Goal: Task Accomplishment & Management: Complete application form

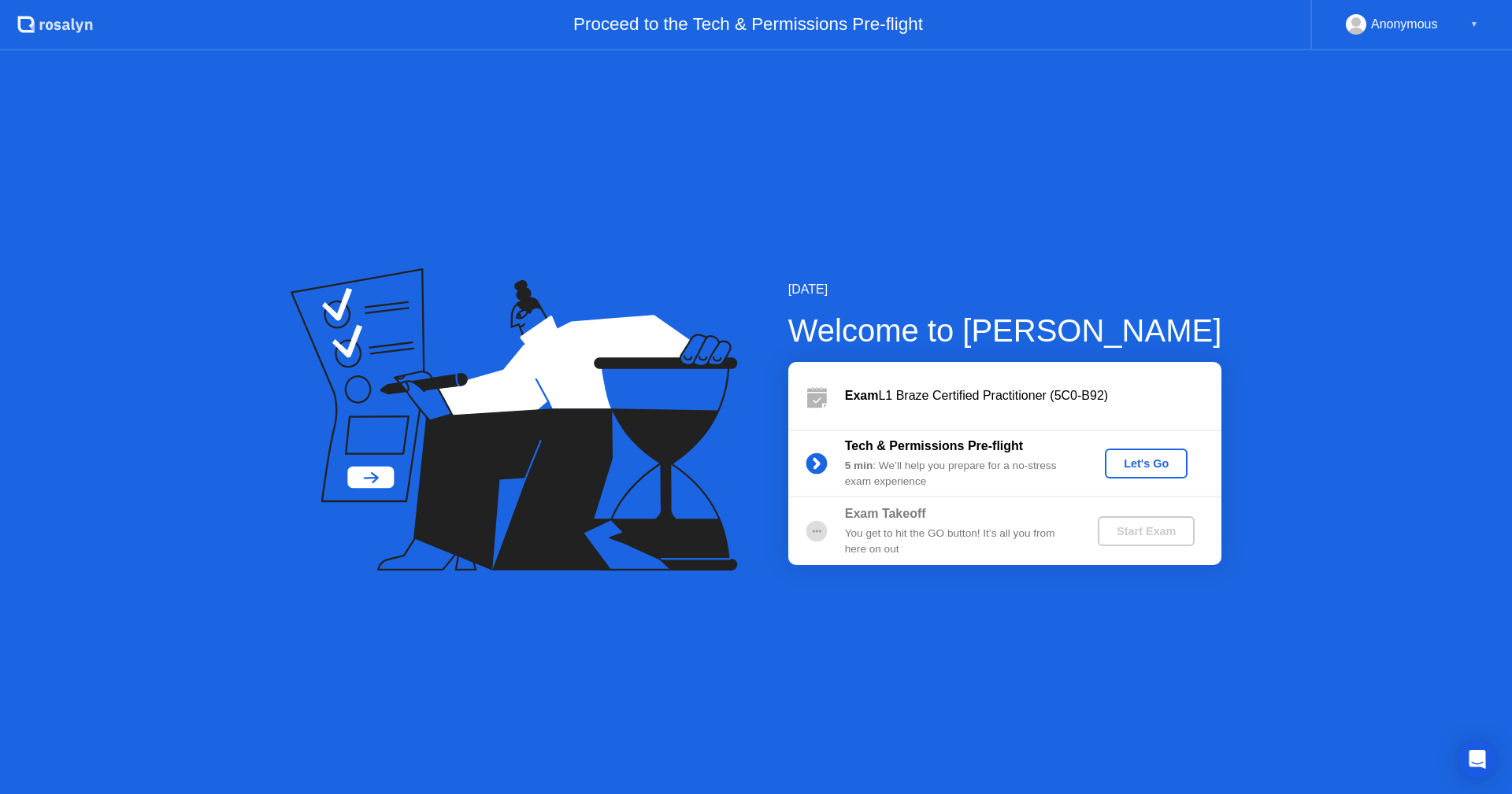
click at [1127, 463] on div "Let's Go" at bounding box center [1146, 464] width 70 height 13
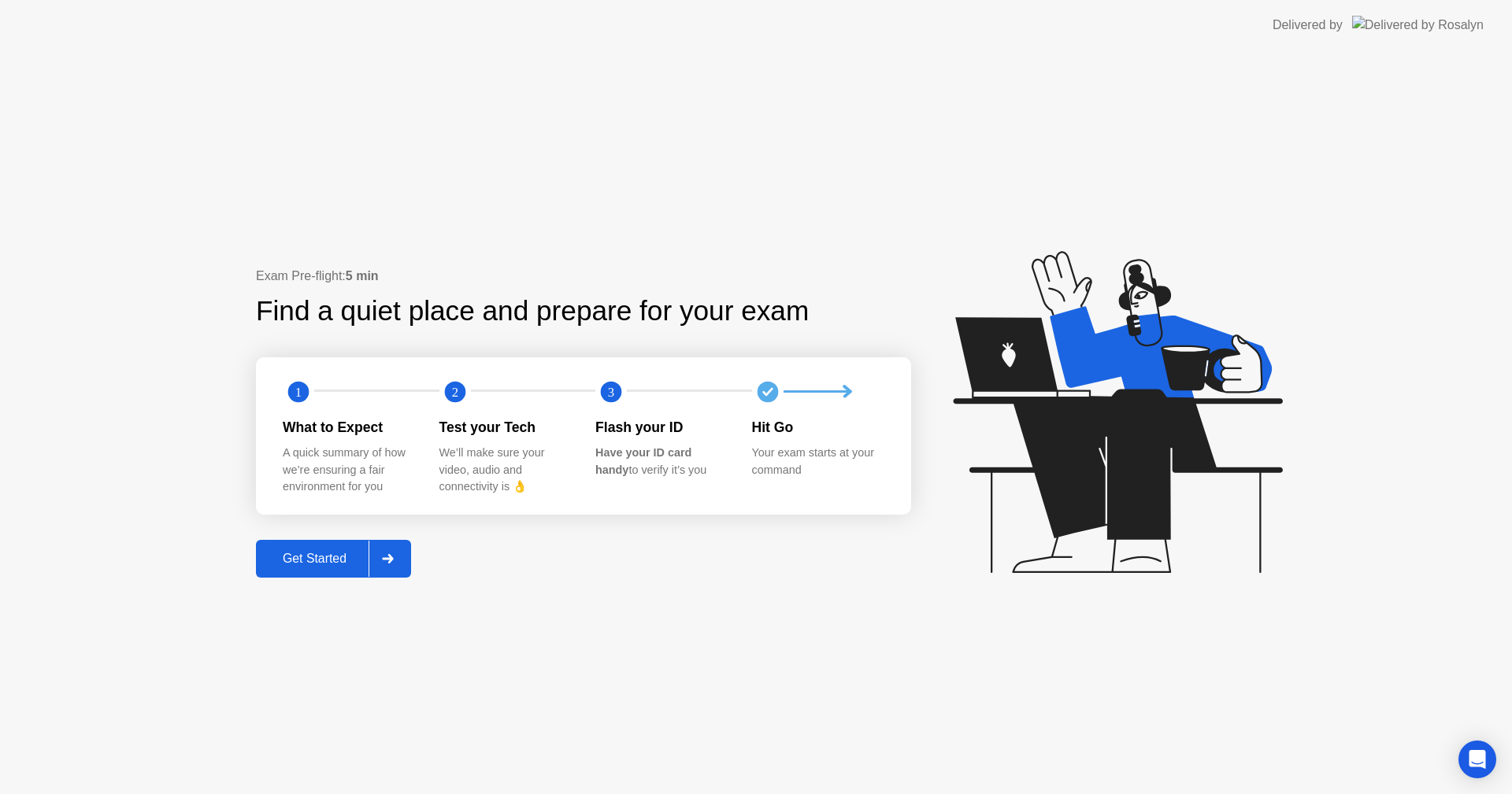
click at [319, 558] on div "Get Started" at bounding box center [314, 559] width 108 height 15
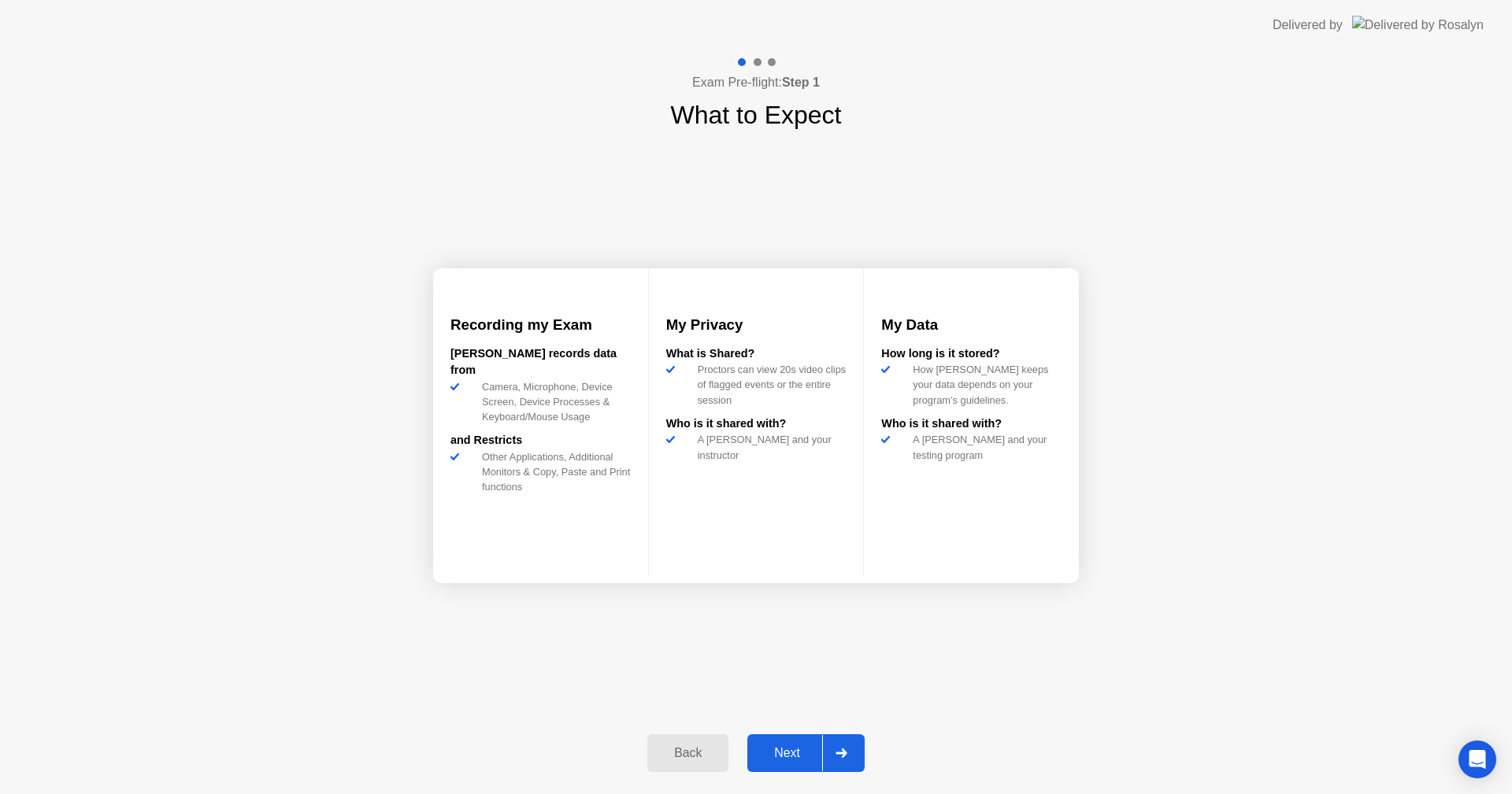
click at [794, 747] on div "Next" at bounding box center [786, 754] width 70 height 15
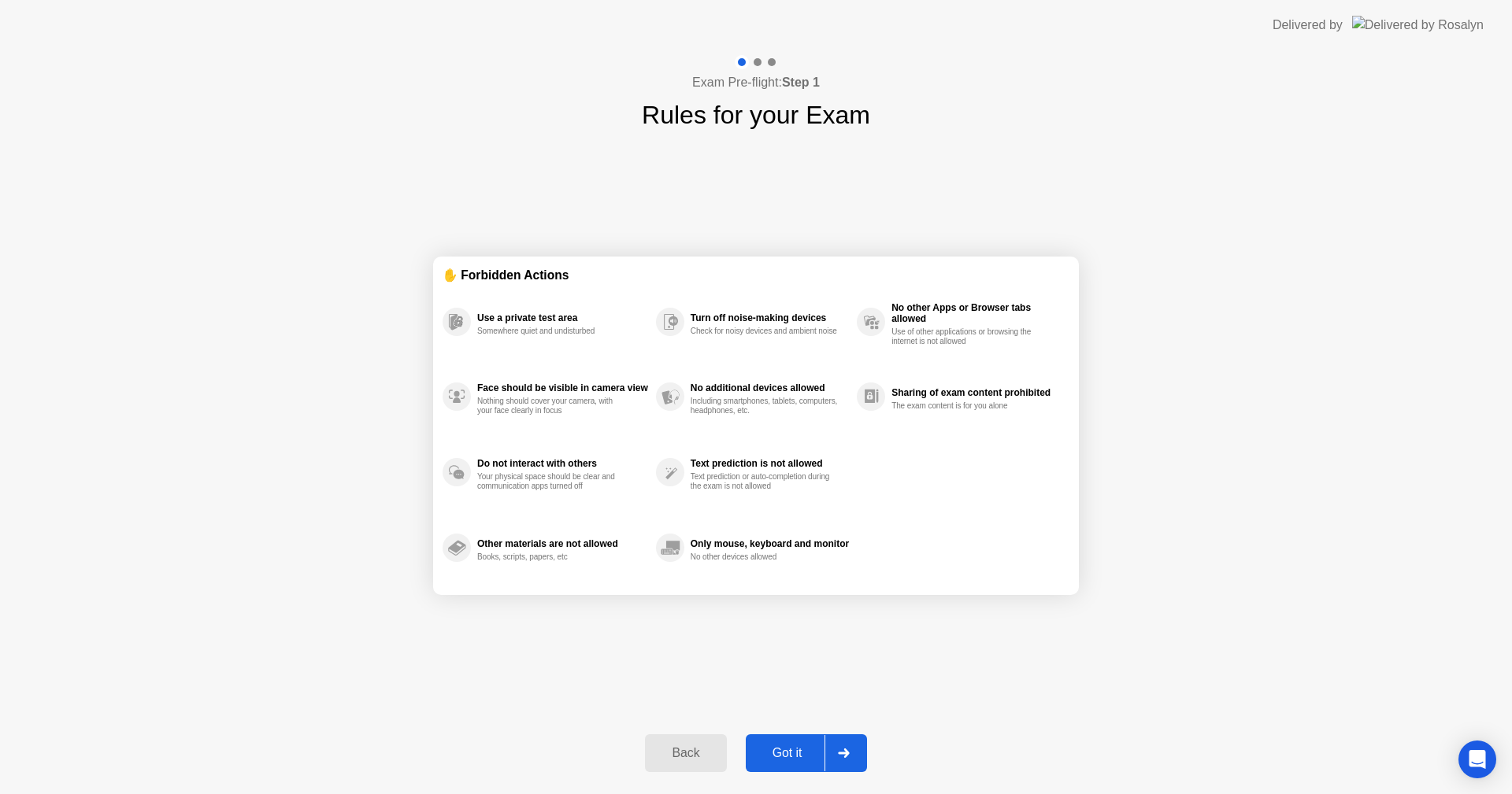
click at [1129, 230] on div "Exam Pre-flight: Step 1 Rules for your Exam ✋ Forbidden Actions Use a private t…" at bounding box center [756, 422] width 1512 height 744
click at [794, 751] on div "Got it" at bounding box center [787, 754] width 74 height 15
select select "**********"
select select "*******"
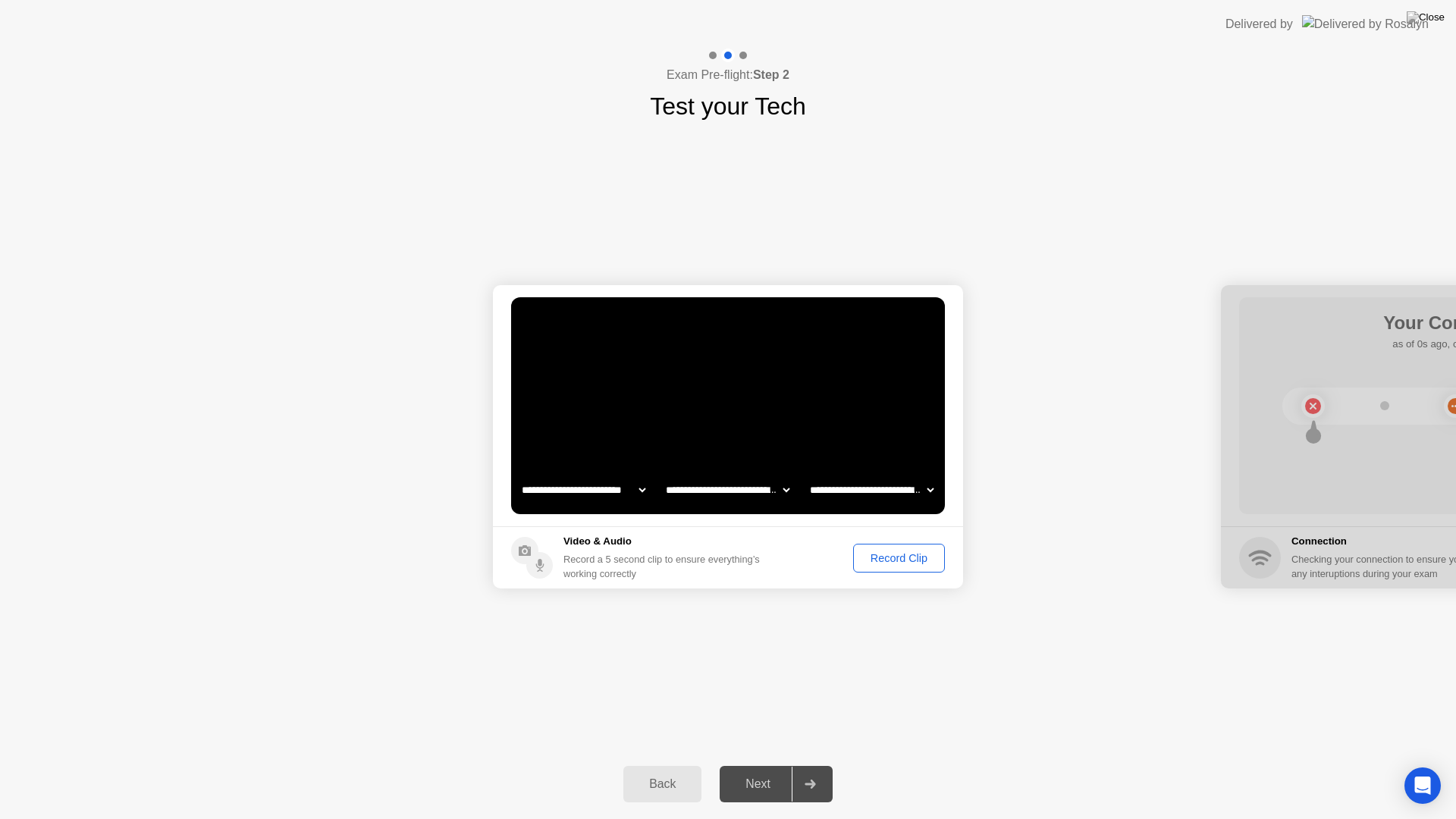
click at [893, 554] on div "Record Clip" at bounding box center [899, 558] width 81 height 12
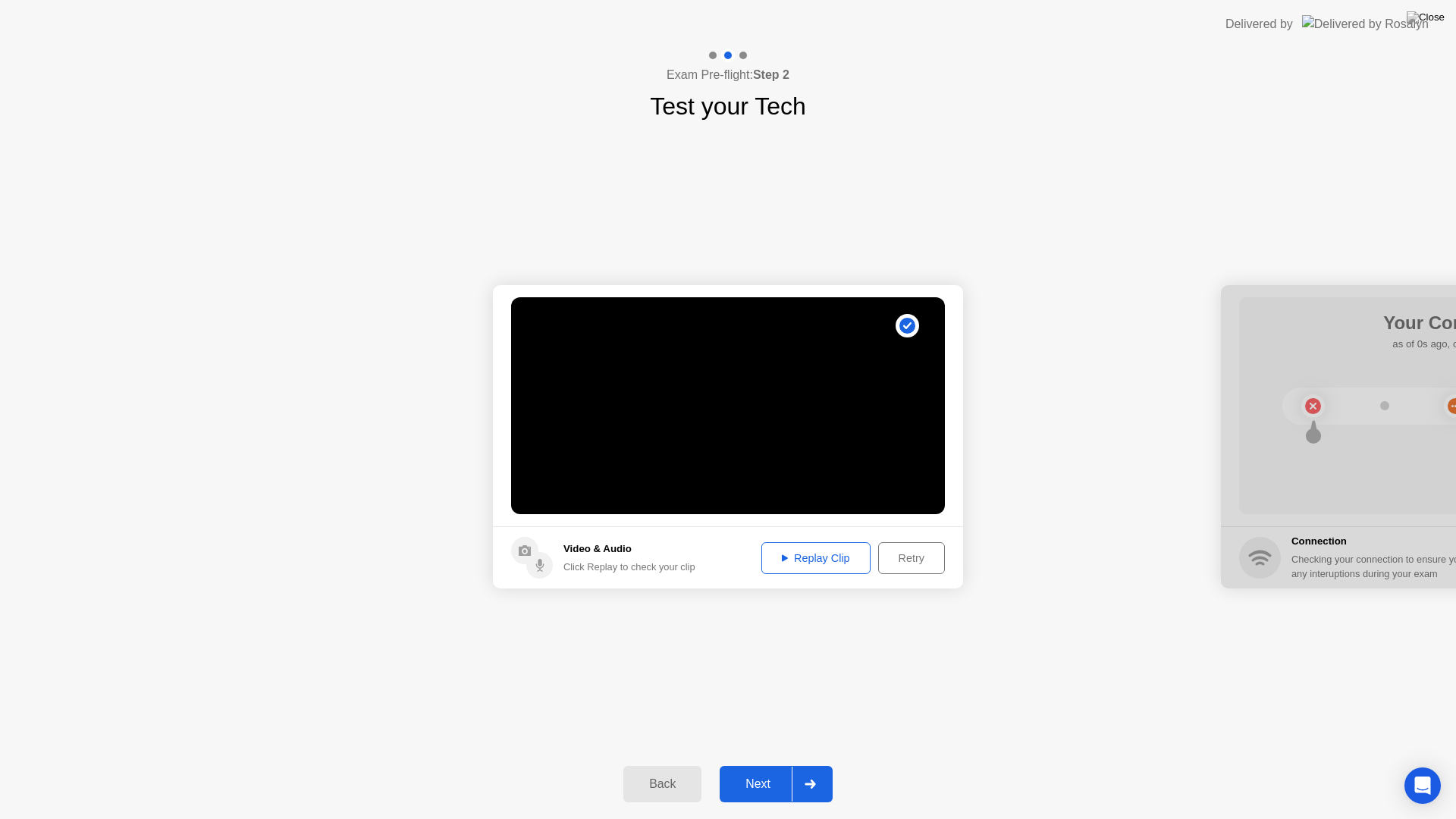
click at [760, 764] on div "Next" at bounding box center [757, 785] width 68 height 14
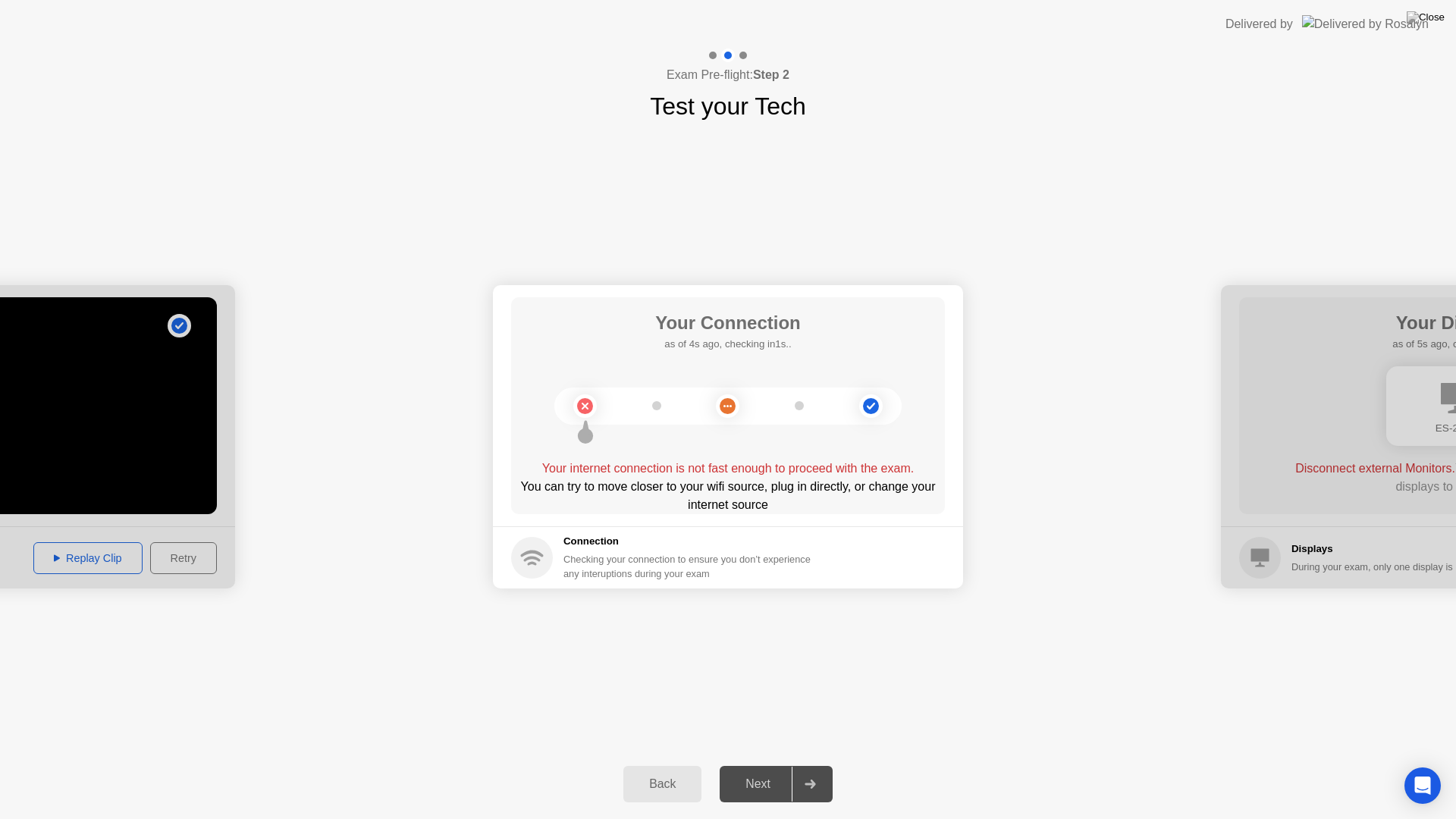
click at [735, 413] on div "Your Connection as of 4s ago, checking in1s.. Your internet connection is not f…" at bounding box center [728, 406] width 434 height 217
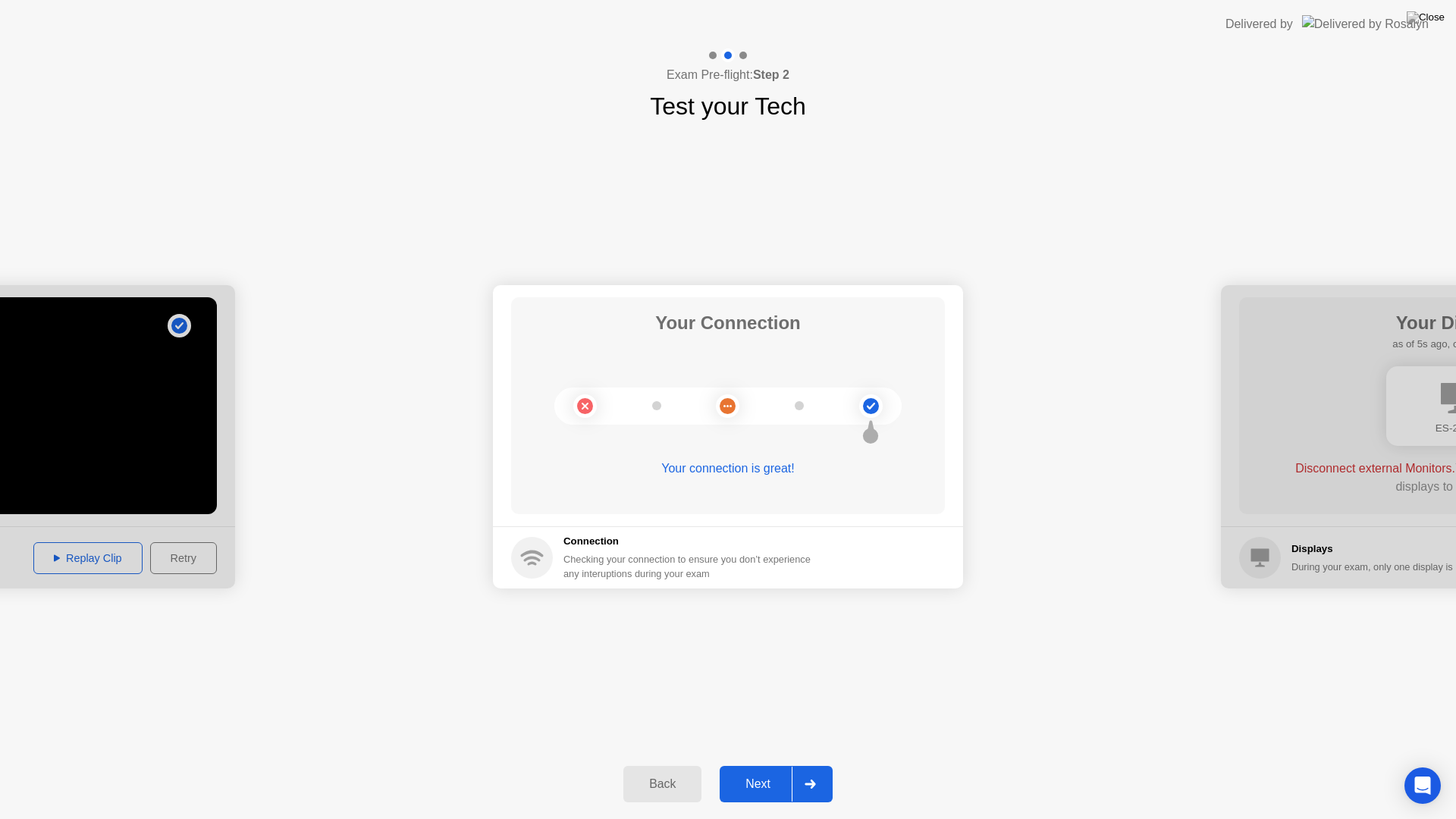
click at [760, 764] on div "Next" at bounding box center [757, 785] width 68 height 14
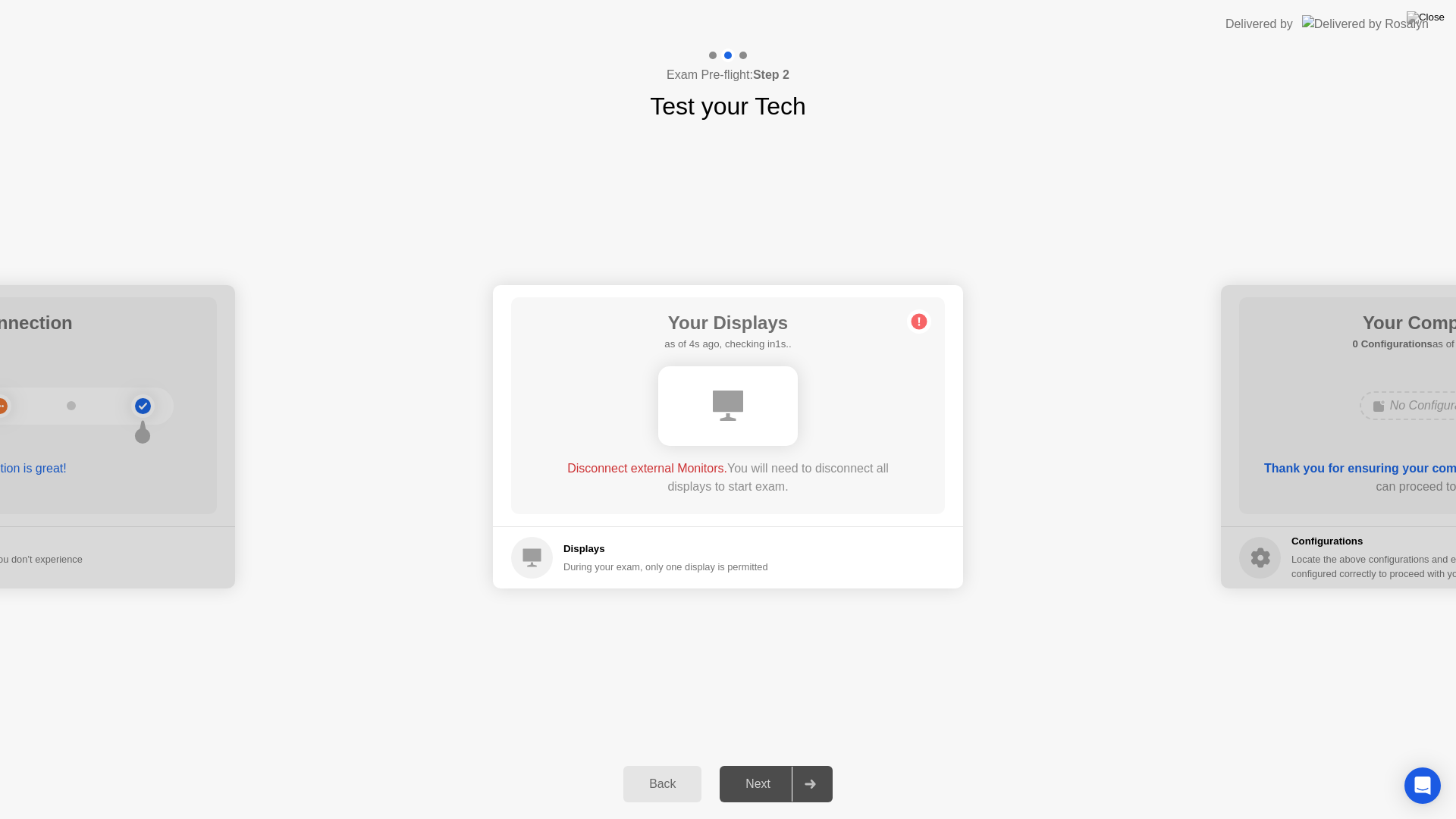
click at [715, 409] on icon at bounding box center [728, 406] width 30 height 30
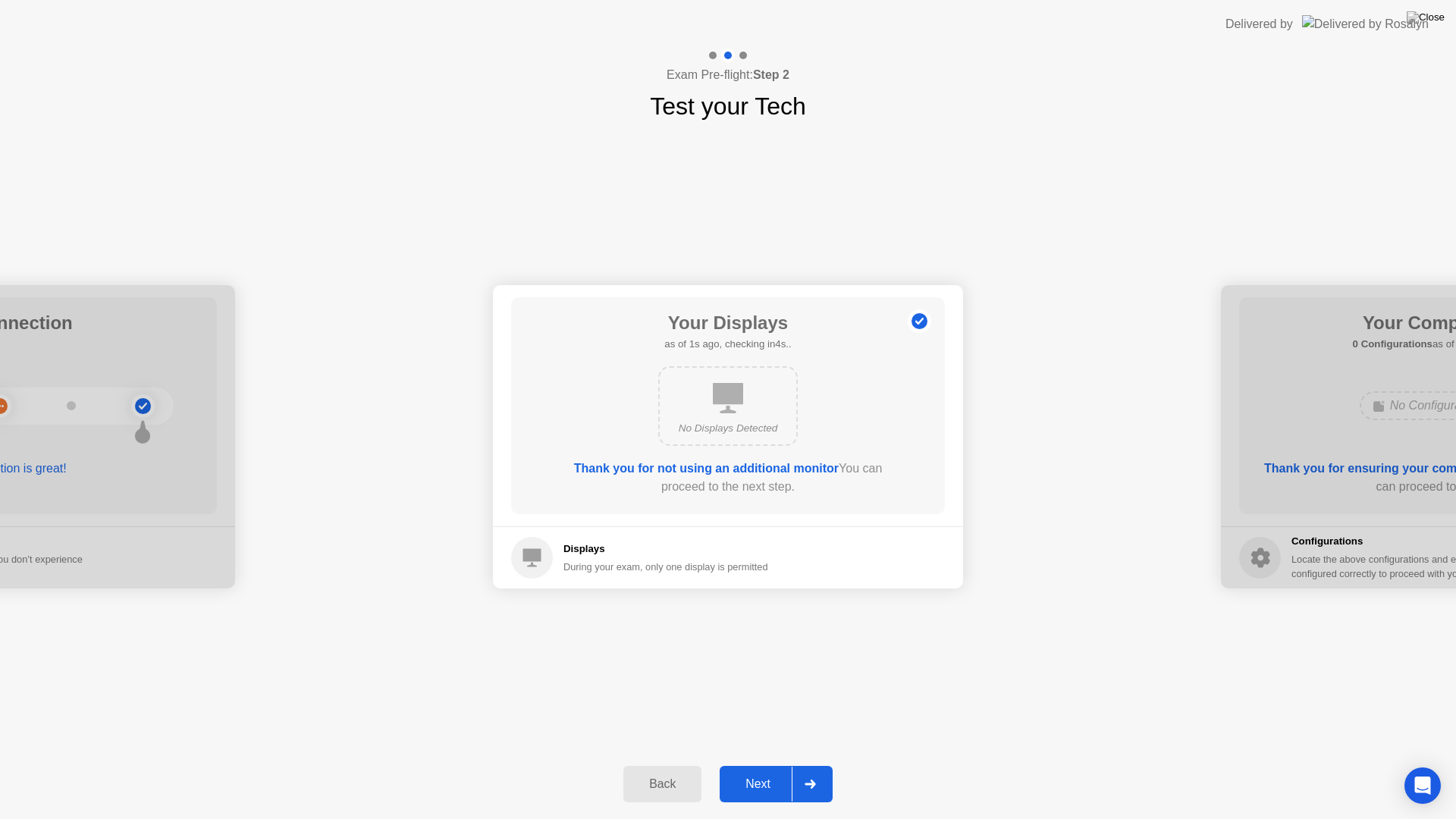
click at [771, 764] on div "Next" at bounding box center [757, 785] width 68 height 14
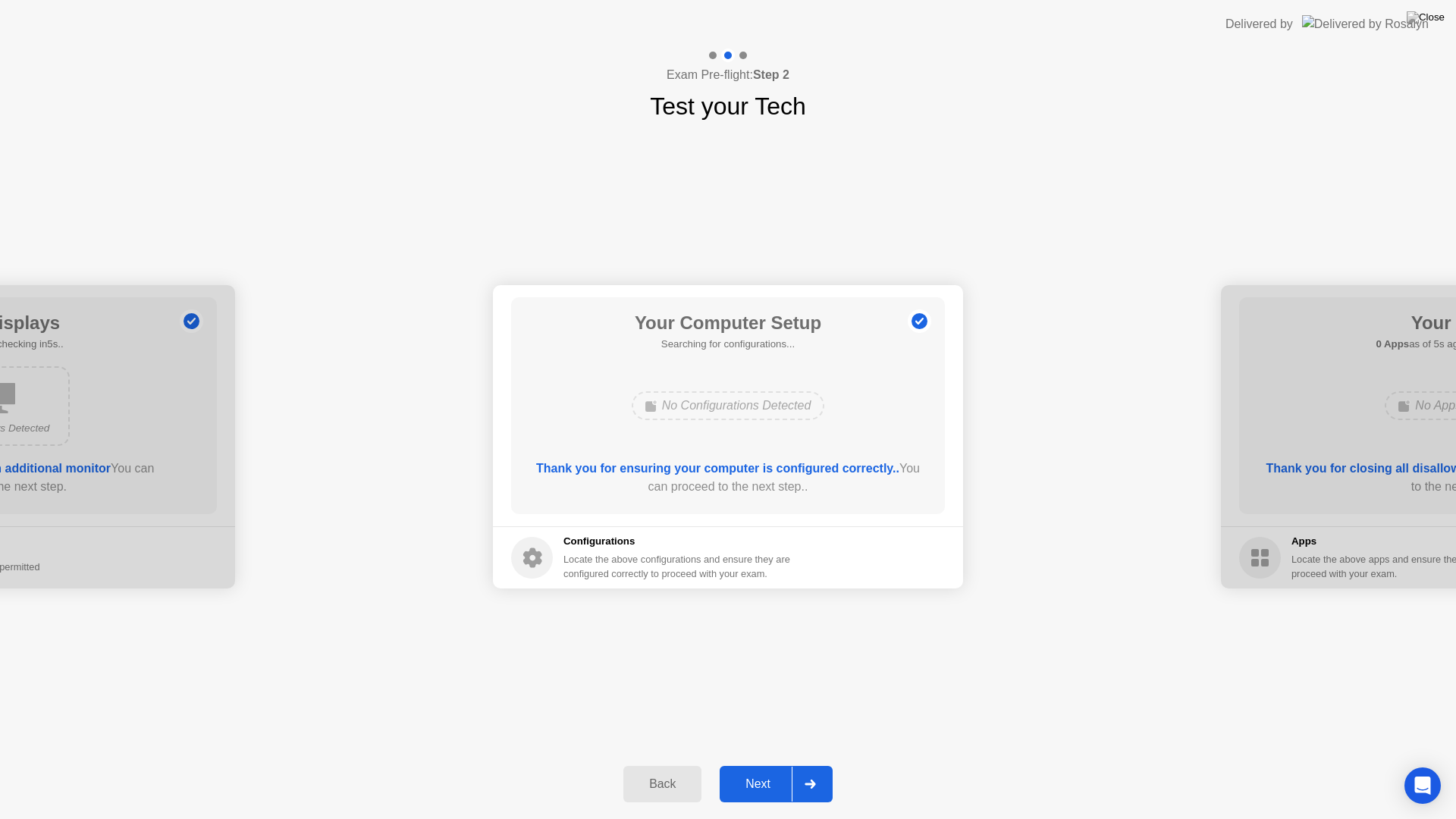
click at [755, 764] on div "Next" at bounding box center [757, 785] width 68 height 14
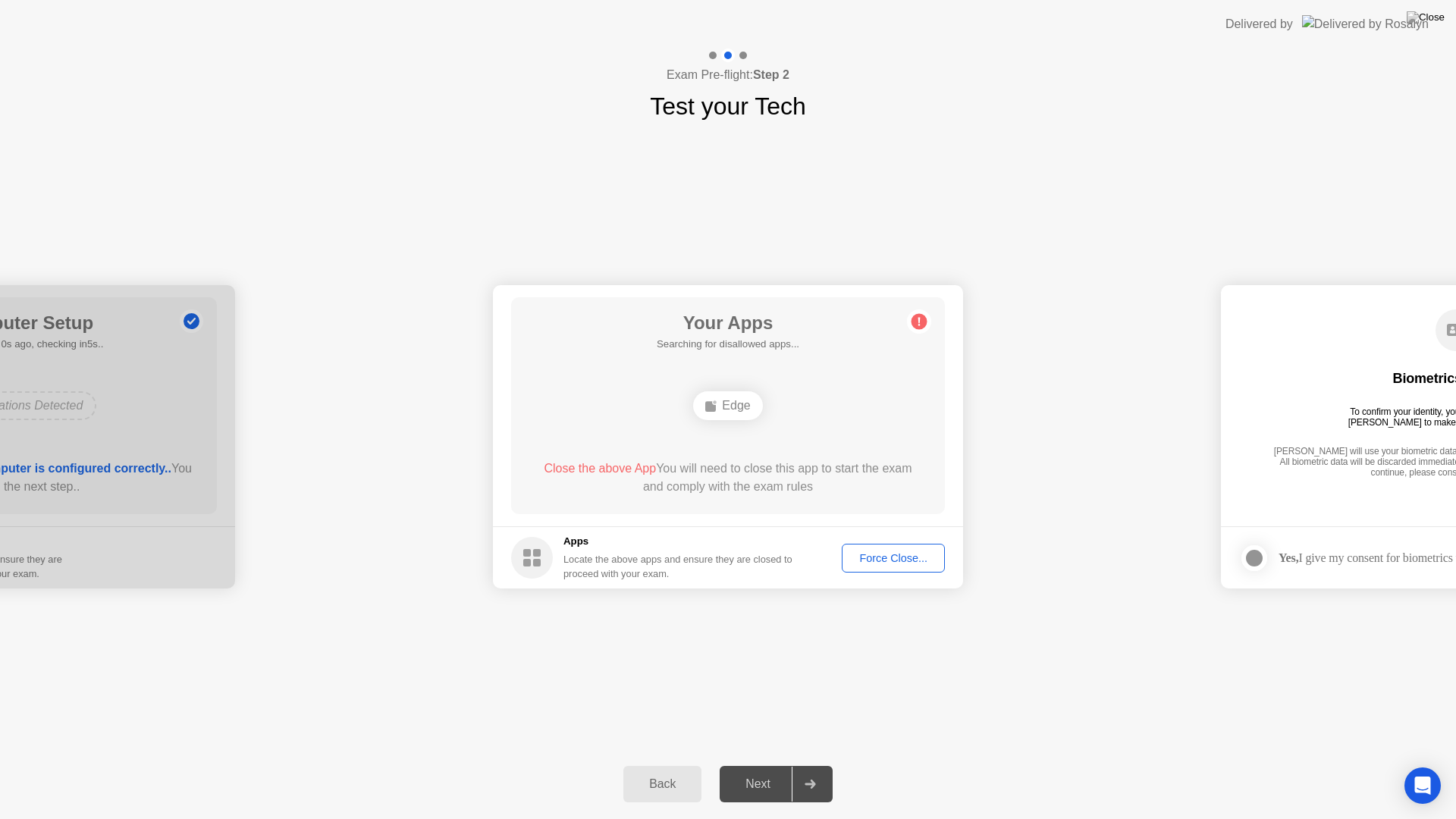
click at [887, 558] on div "Force Close..." at bounding box center [893, 558] width 93 height 12
click at [809, 642] on div "**********" at bounding box center [728, 436] width 1456 height 625
click at [884, 560] on div "Force Close..." at bounding box center [893, 558] width 93 height 12
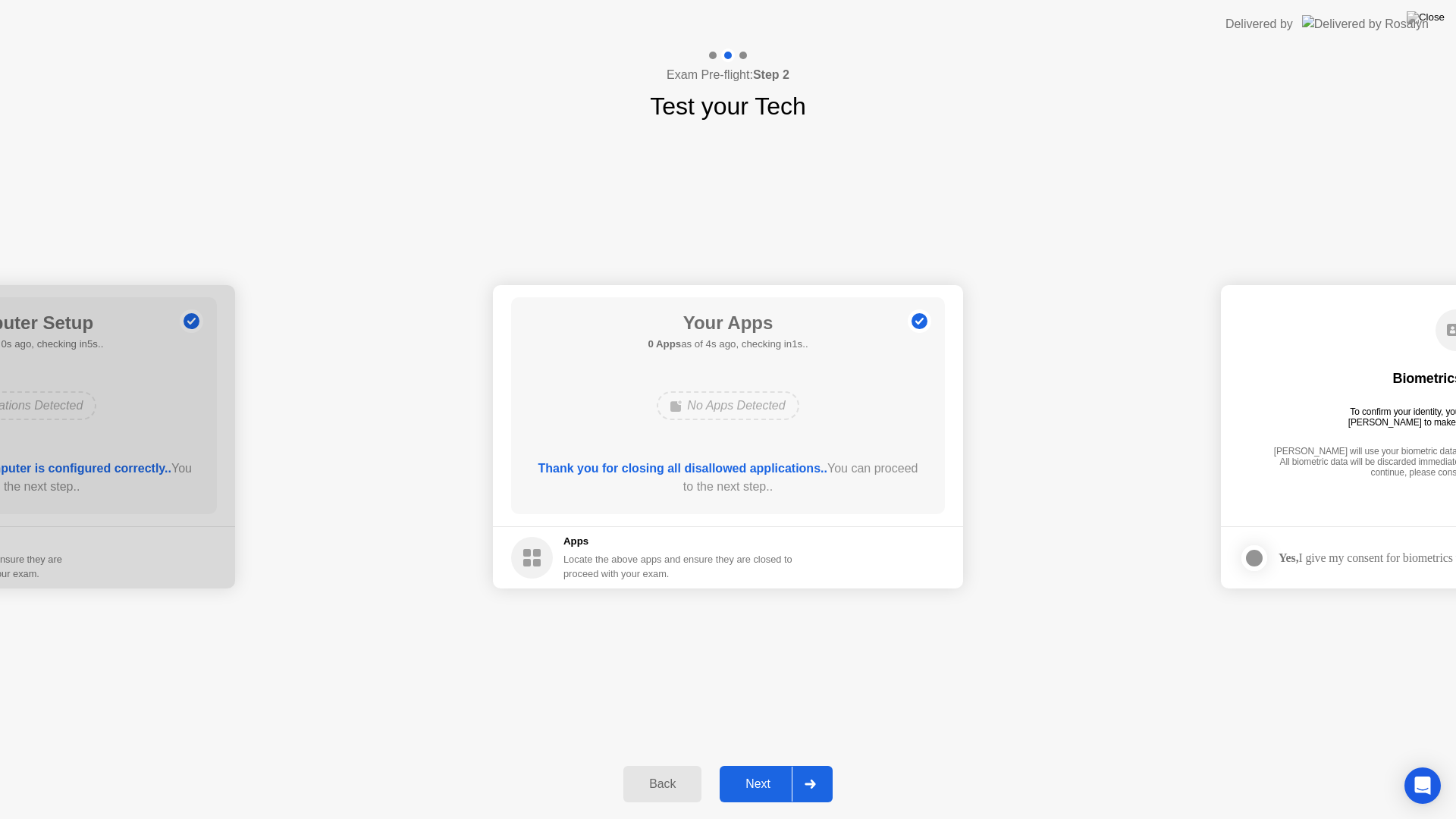
click at [762, 764] on div "Next" at bounding box center [757, 785] width 68 height 14
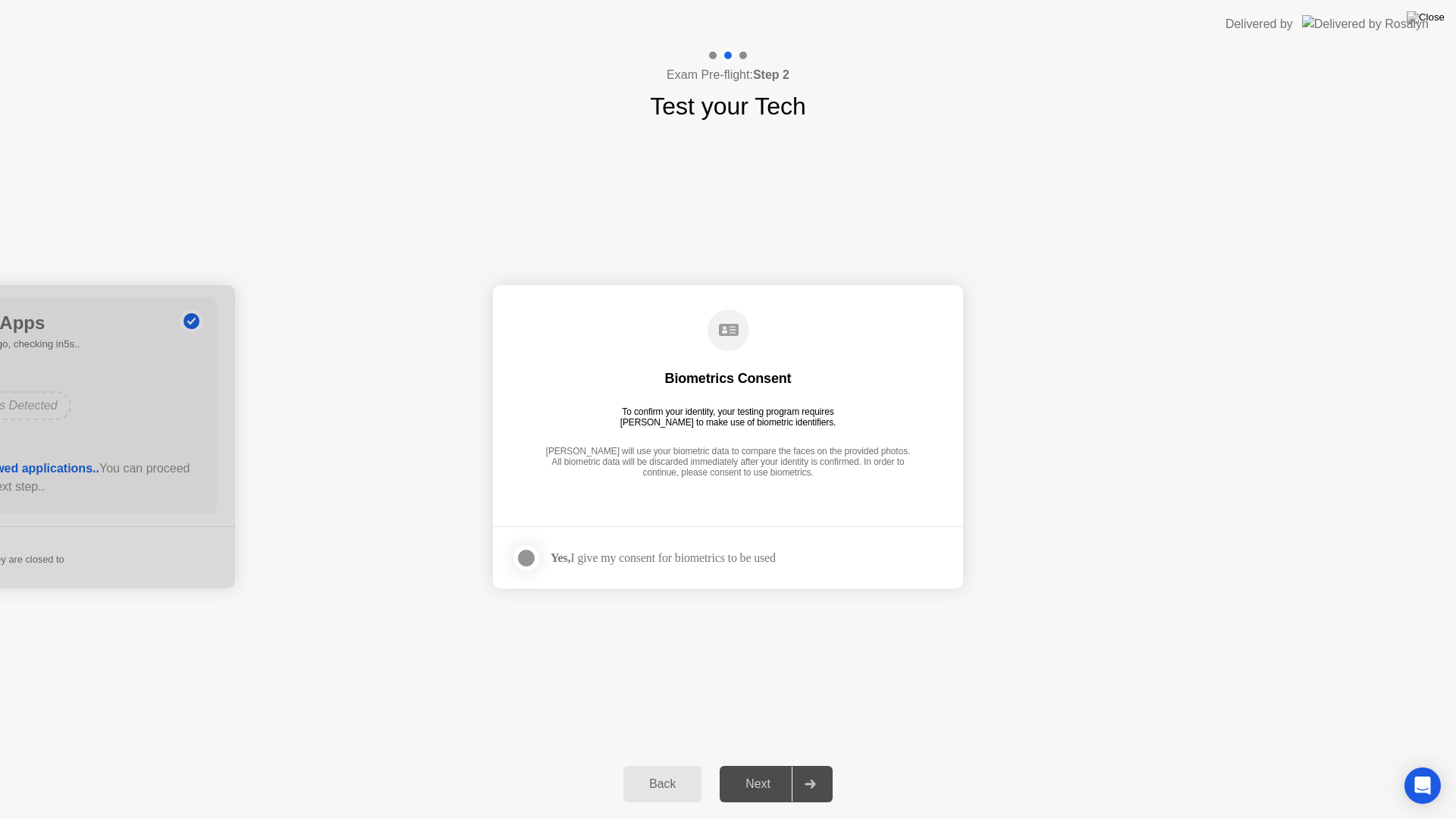
click at [771, 764] on div "Next" at bounding box center [757, 785] width 68 height 14
click at [639, 563] on div "Yes, I give my consent for biometrics to be used" at bounding box center [663, 558] width 225 height 14
click at [640, 560] on div "Yes, I give my consent for biometrics to be used" at bounding box center [663, 558] width 225 height 14
click at [523, 559] on div at bounding box center [526, 558] width 18 height 18
click at [757, 764] on div "Next" at bounding box center [757, 785] width 68 height 14
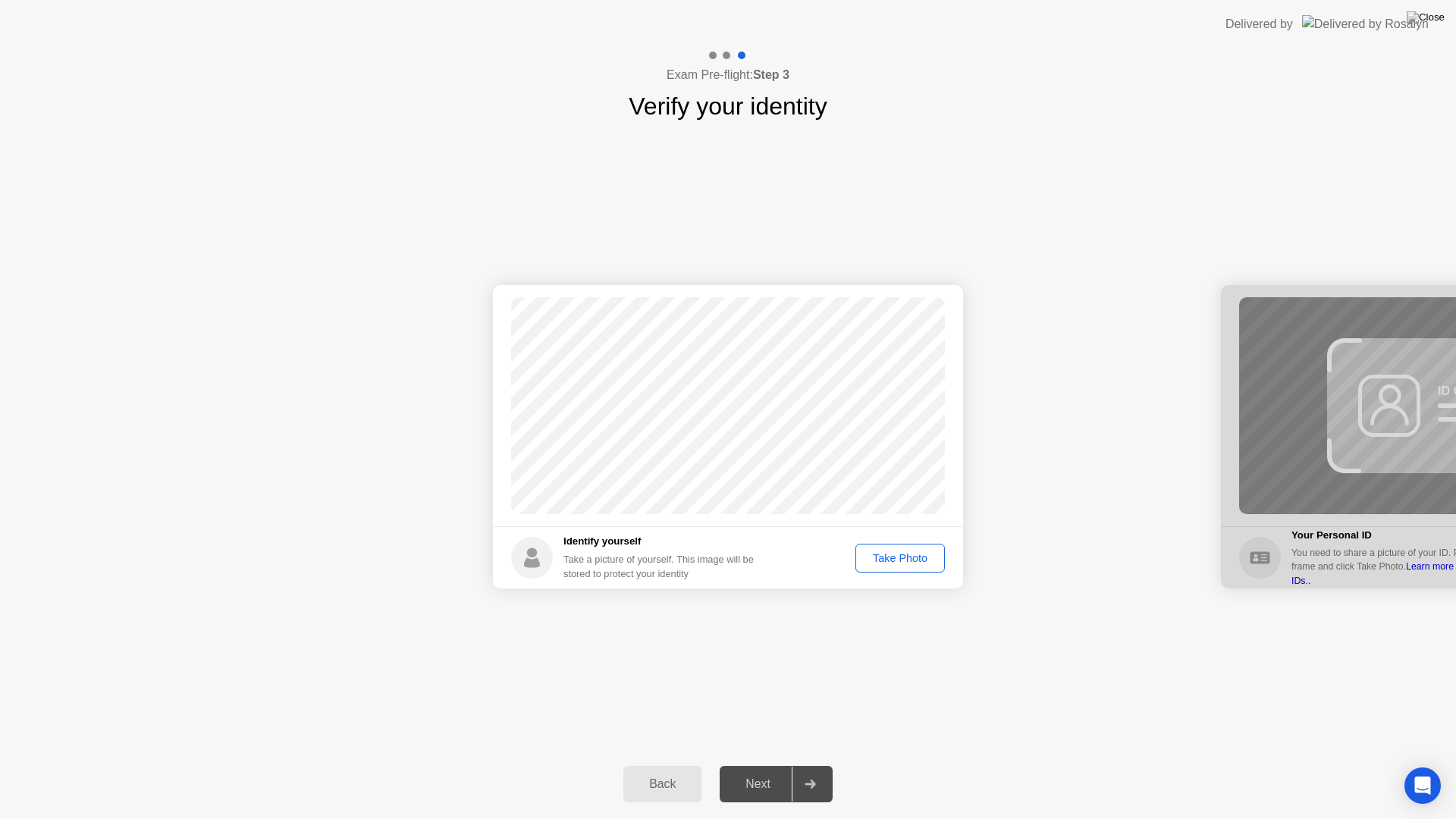
click at [904, 562] on div "Take Photo" at bounding box center [899, 558] width 79 height 12
click at [756, 764] on div "Next" at bounding box center [757, 785] width 68 height 14
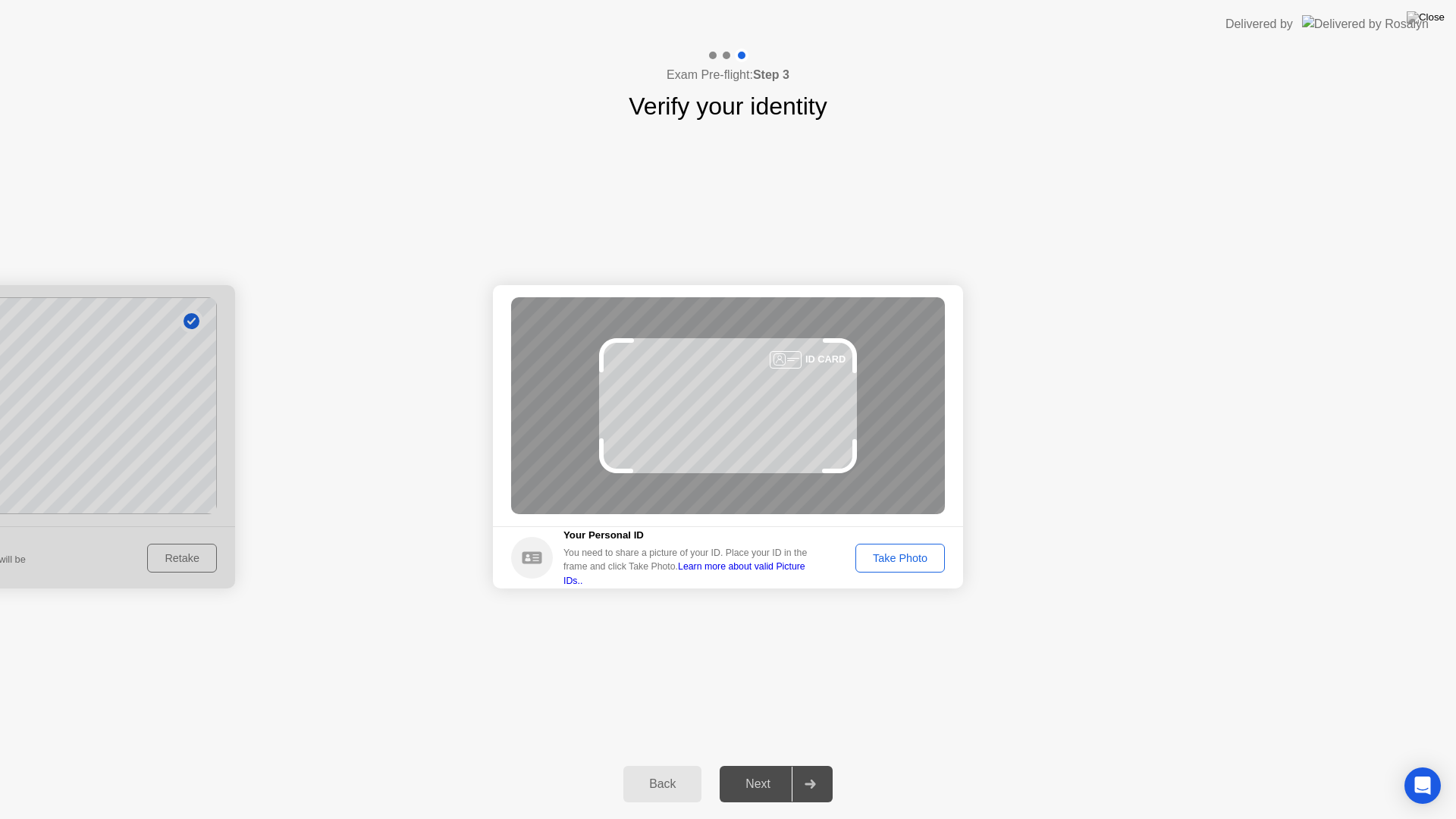
click at [903, 558] on div "Take Photo" at bounding box center [899, 558] width 79 height 12
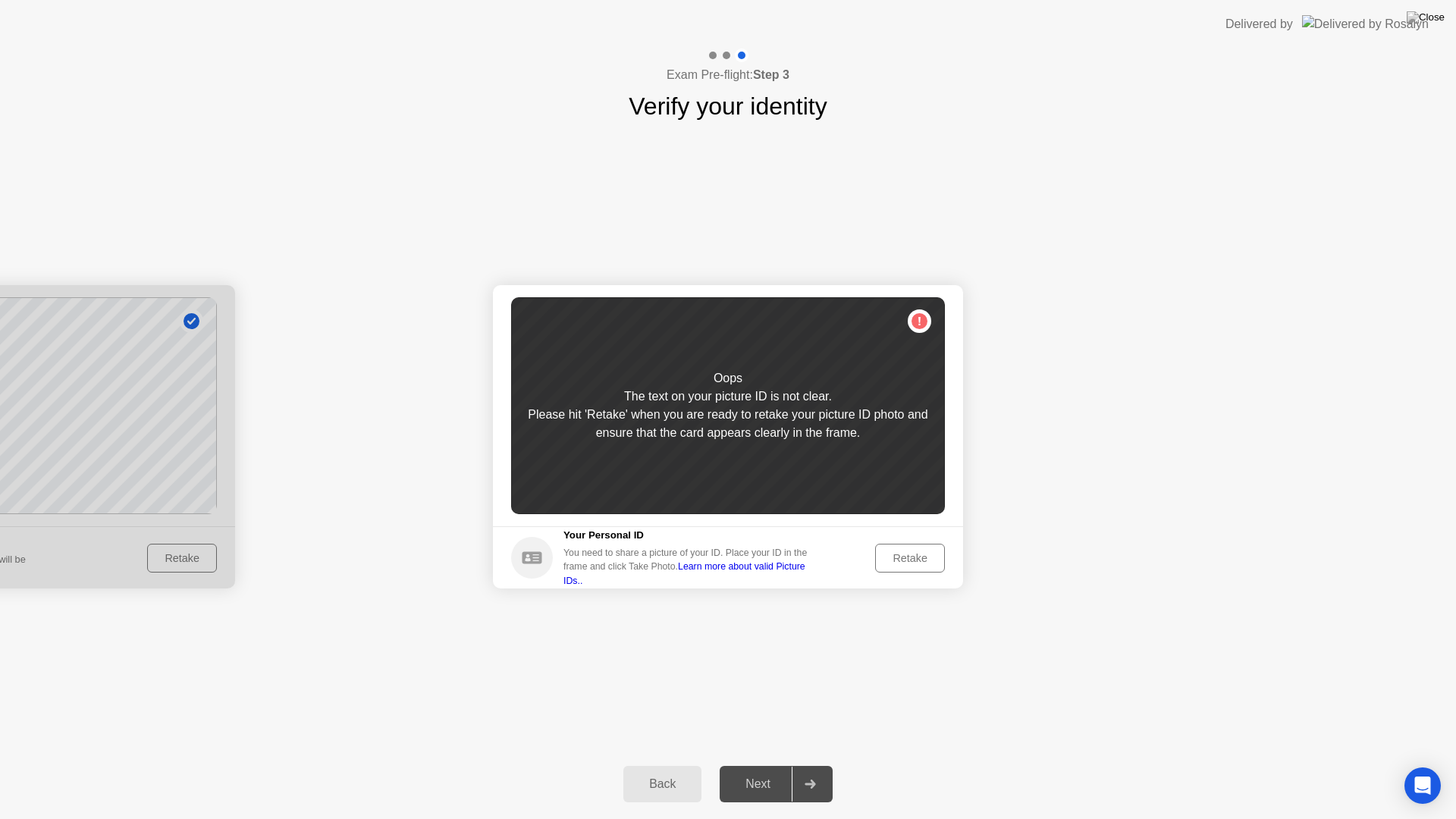
click at [903, 558] on div "Retake" at bounding box center [910, 558] width 59 height 12
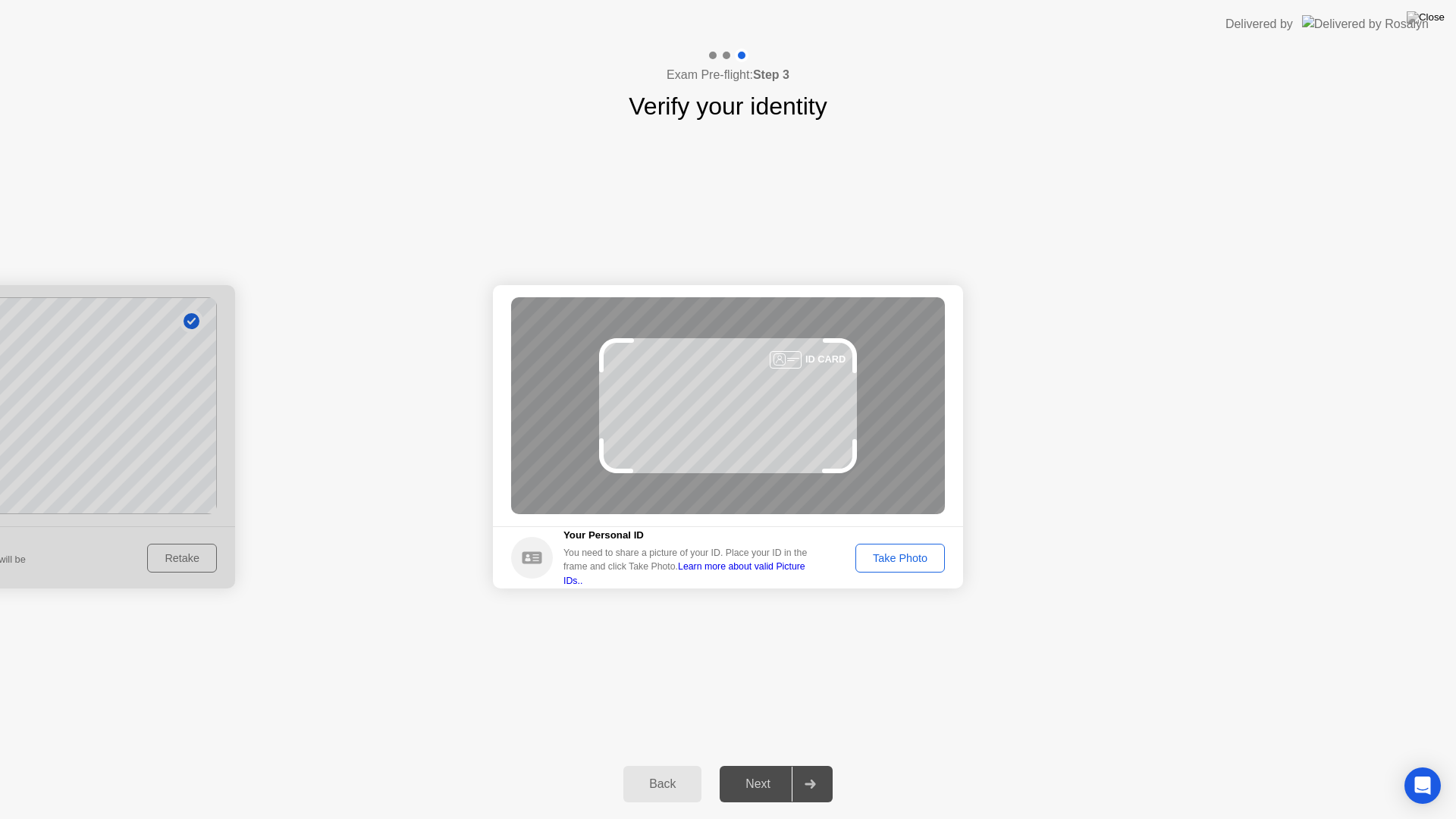
click at [913, 564] on div "Take Photo" at bounding box center [899, 558] width 79 height 12
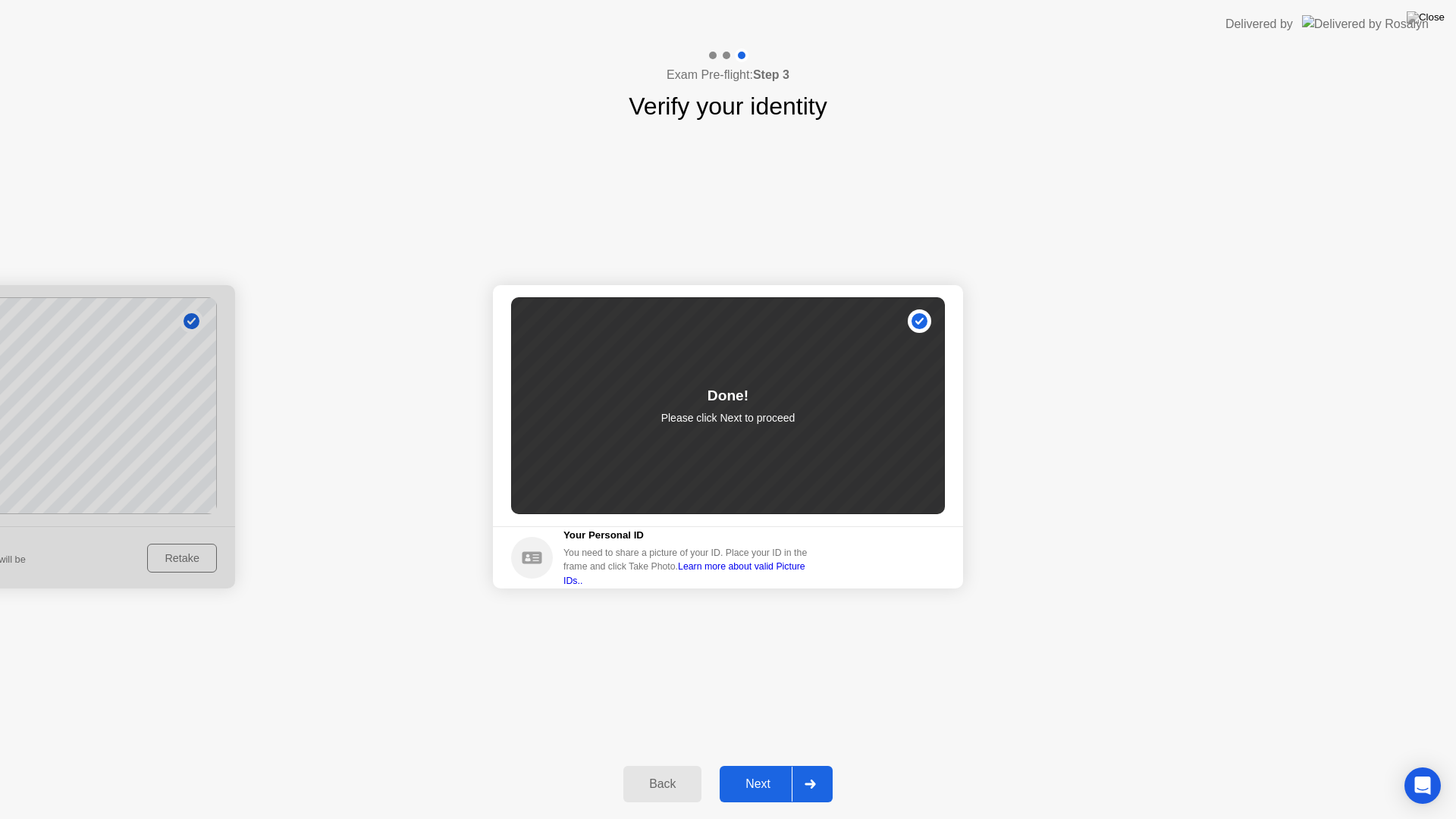
click at [763, 764] on div "Next" at bounding box center [757, 785] width 68 height 14
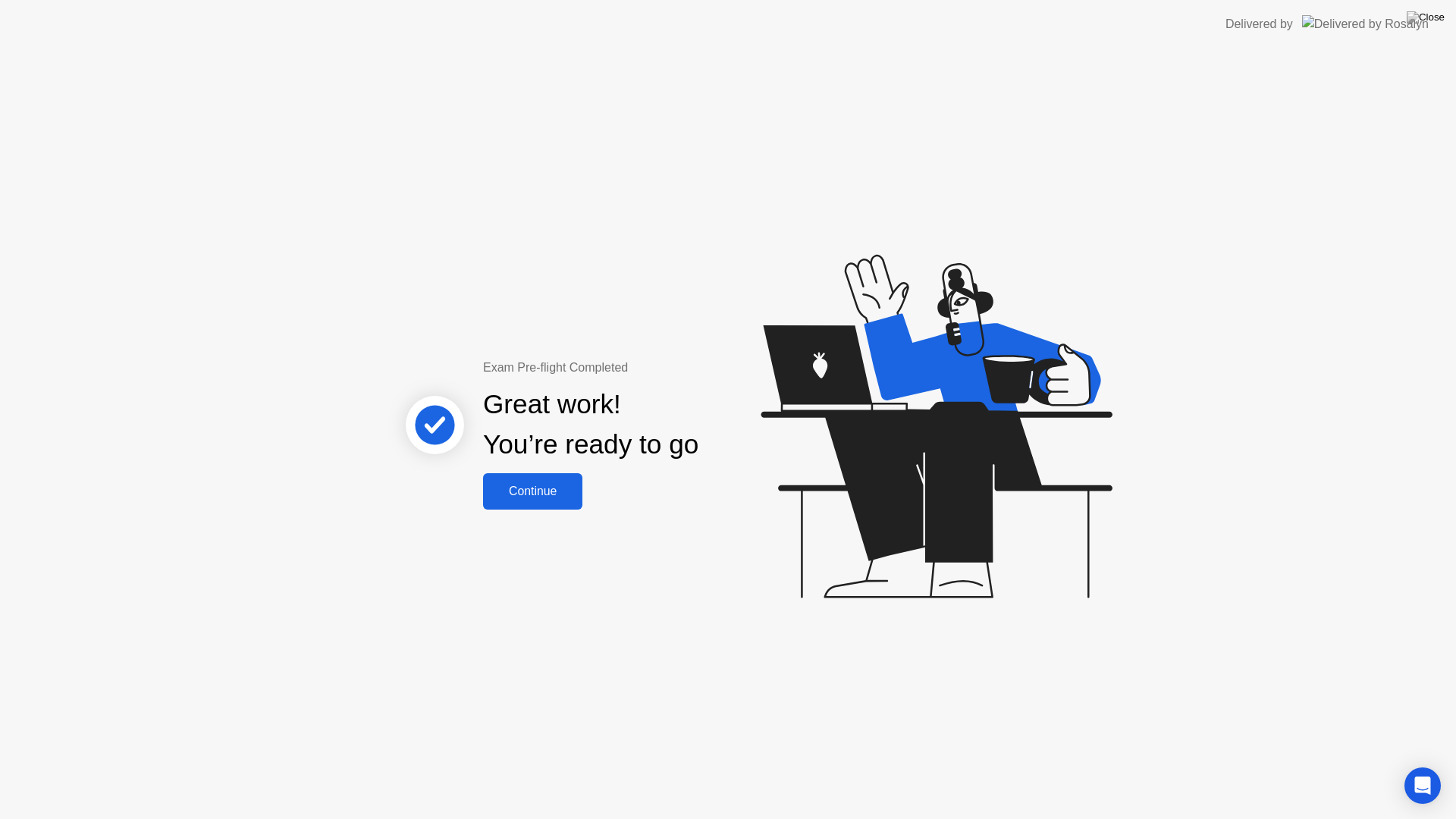
click at [568, 495] on div "Continue" at bounding box center [533, 491] width 90 height 14
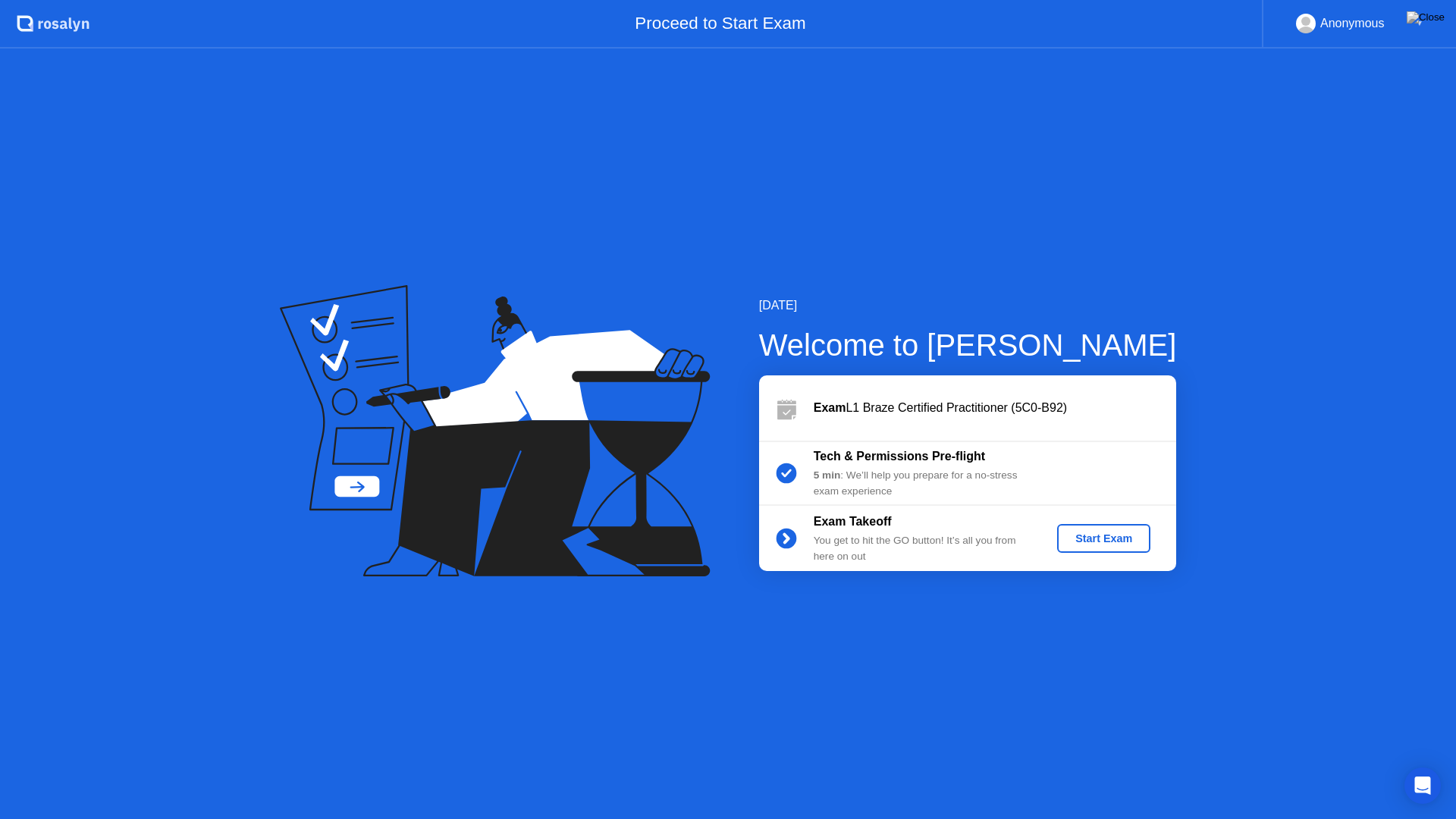
click at [1119, 534] on div "Start Exam" at bounding box center [1104, 539] width 81 height 12
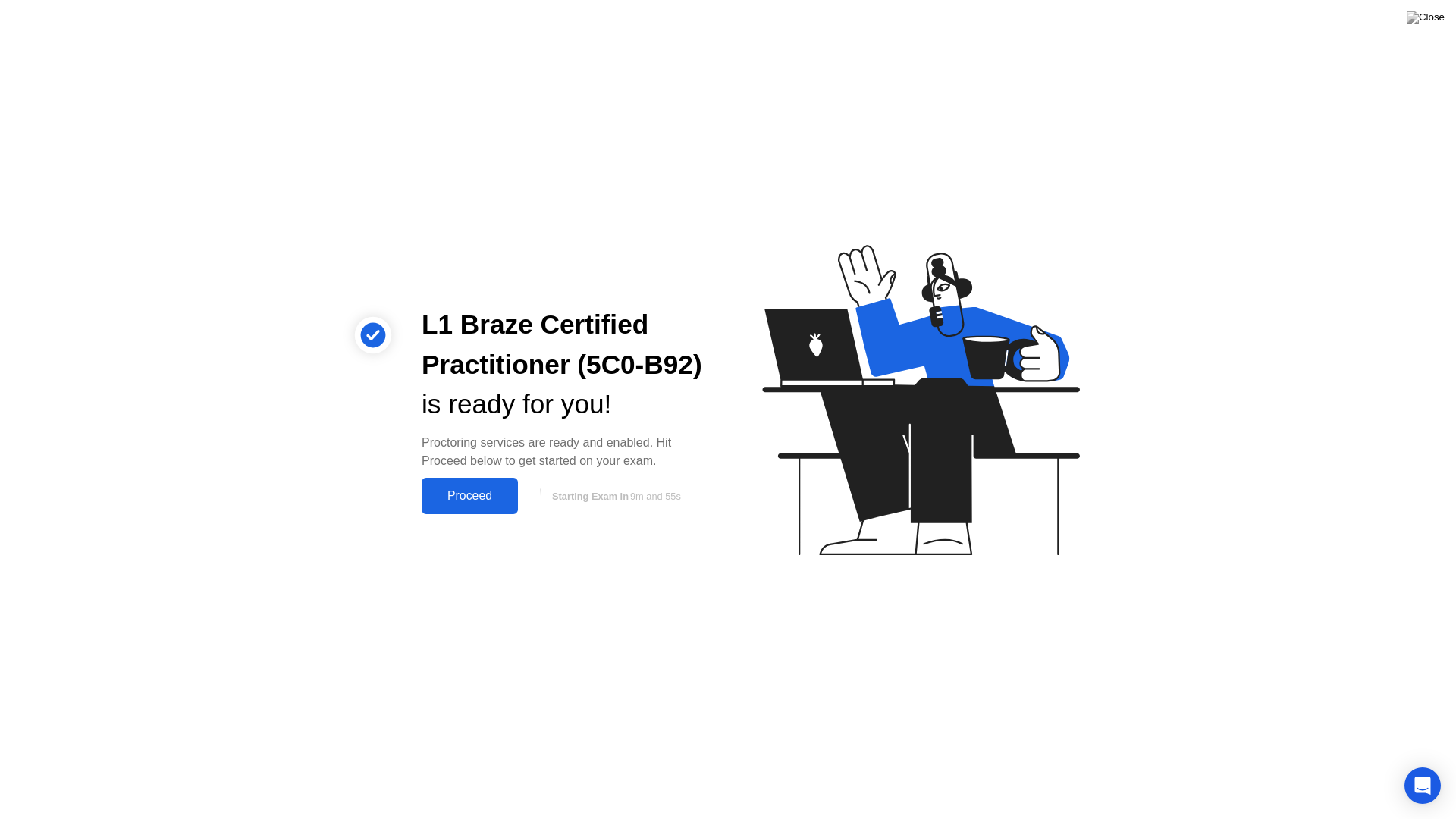
click at [474, 491] on div "Proceed" at bounding box center [469, 496] width 87 height 14
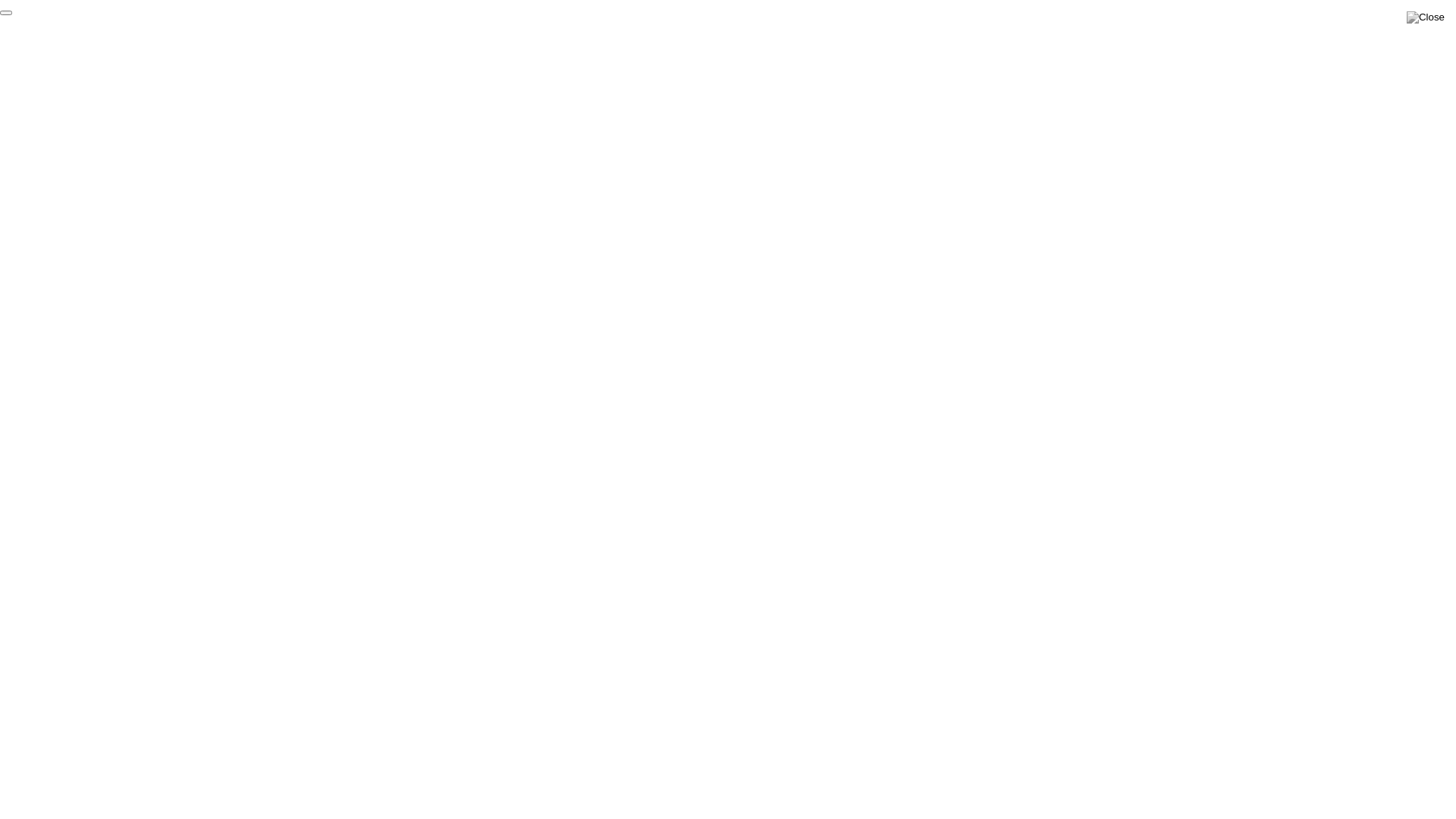
click div "End Proctoring Session"
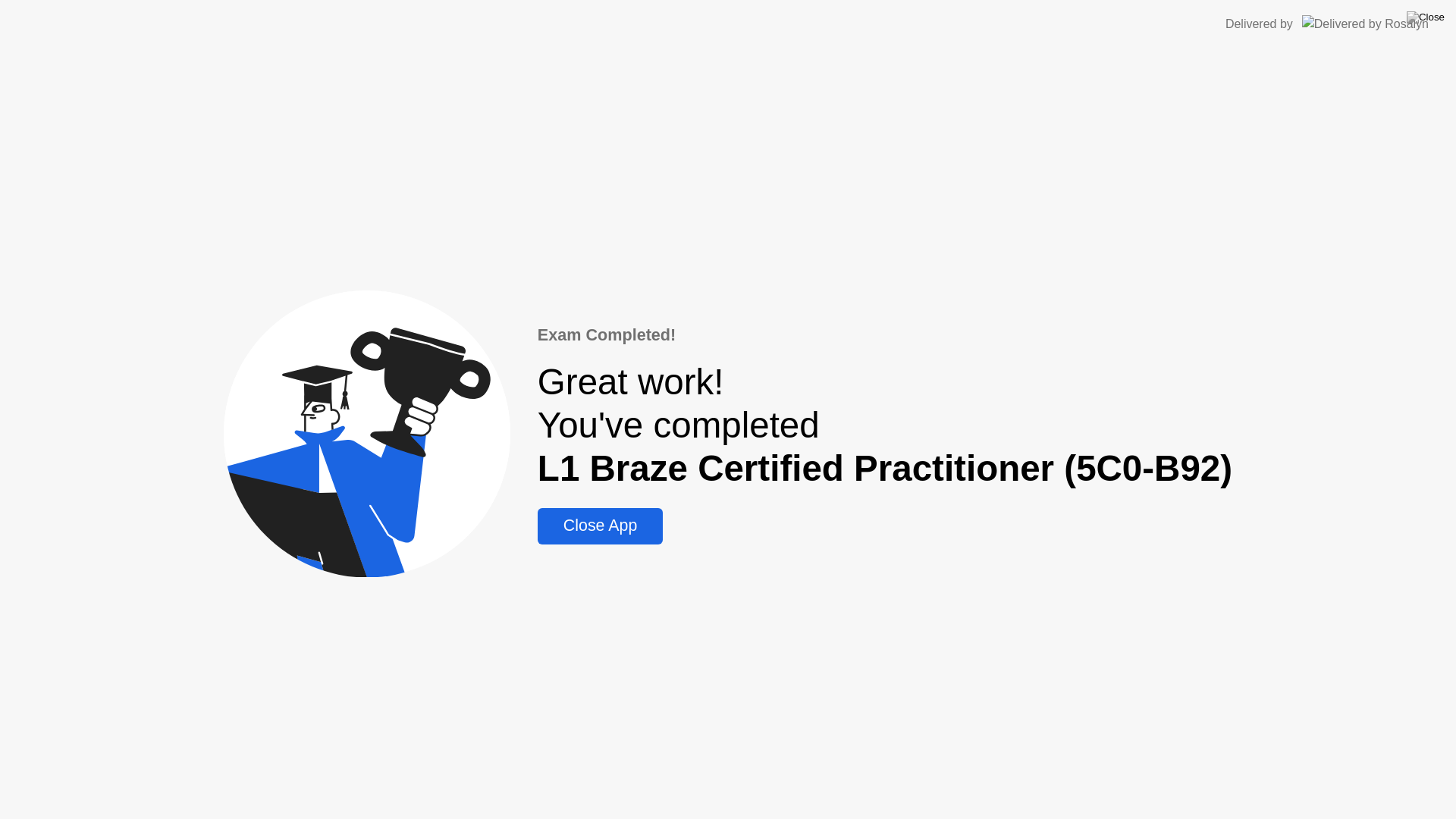
click at [618, 527] on div "Close App" at bounding box center [600, 526] width 116 height 19
